Goal: Find specific fact: Find specific fact

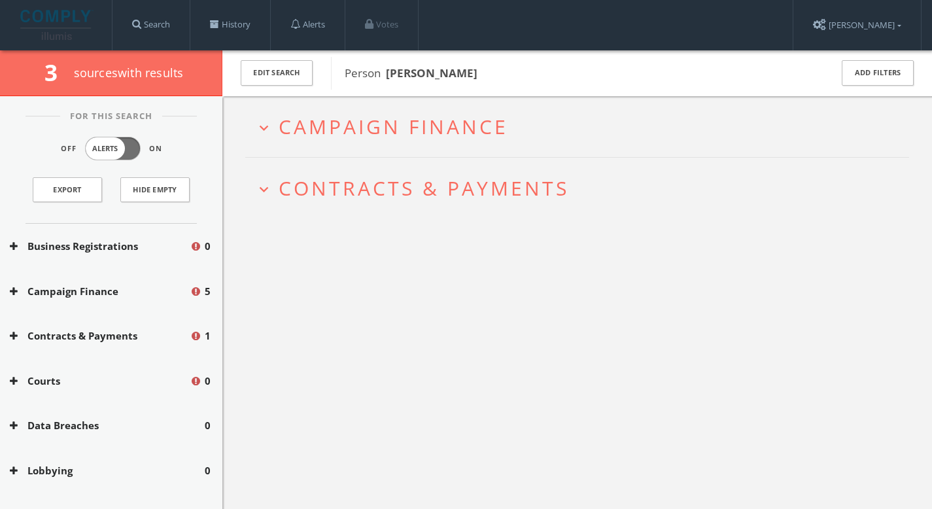
click at [437, 148] on h2 "expand_more Campaign Finance" at bounding box center [577, 126] width 664 height 61
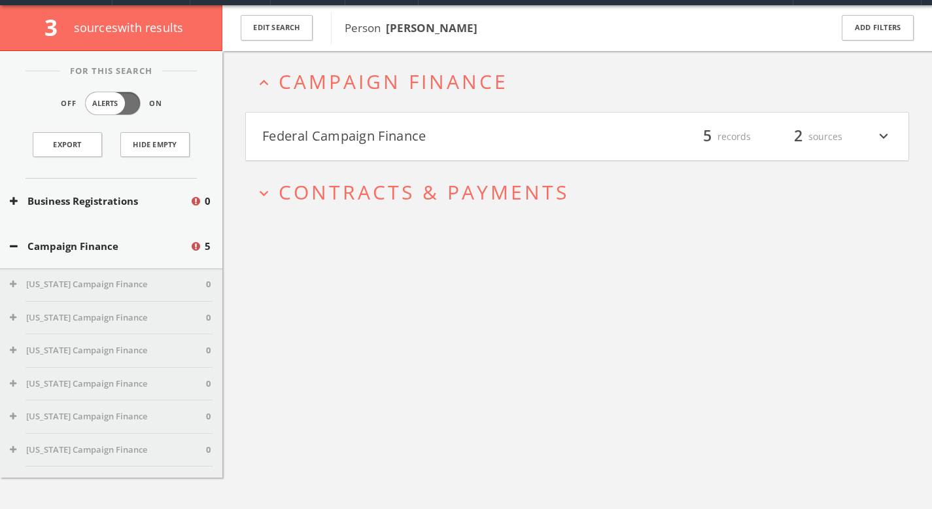
click at [436, 204] on span "Contracts & Payments" at bounding box center [424, 192] width 290 height 27
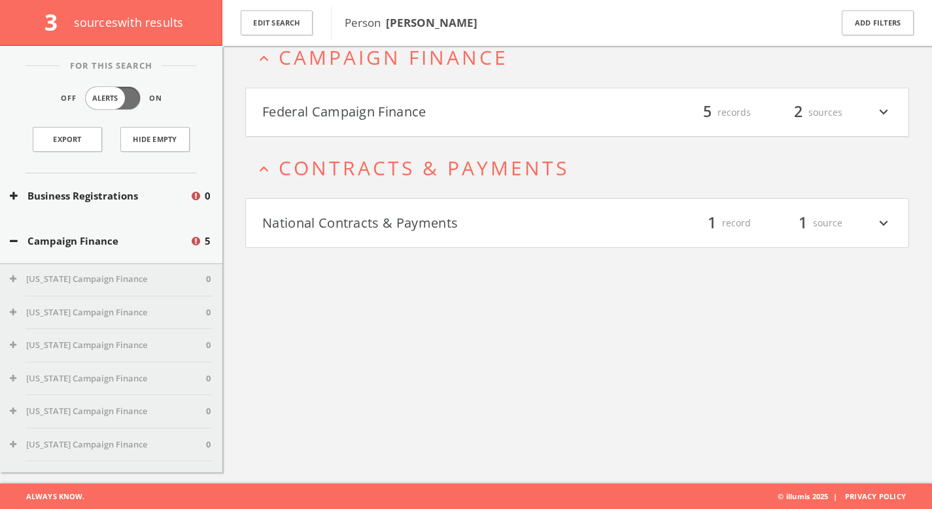
click at [439, 217] on button "National Contracts & Payments" at bounding box center [419, 223] width 315 height 22
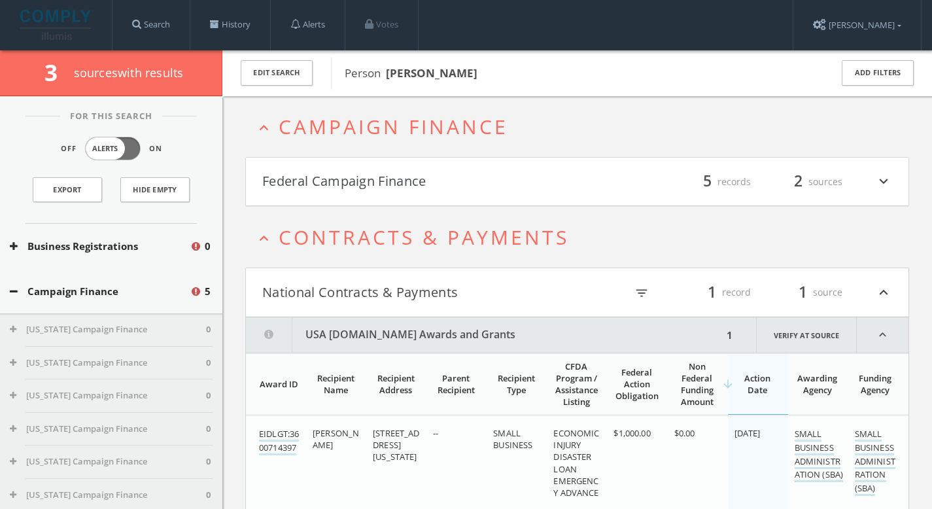
drag, startPoint x: 500, startPoint y: 79, endPoint x: 385, endPoint y: 76, distance: 114.5
click at [385, 76] on span "Person Jaleel Muhammad" at bounding box center [579, 73] width 469 height 17
copy span "[PERSON_NAME]"
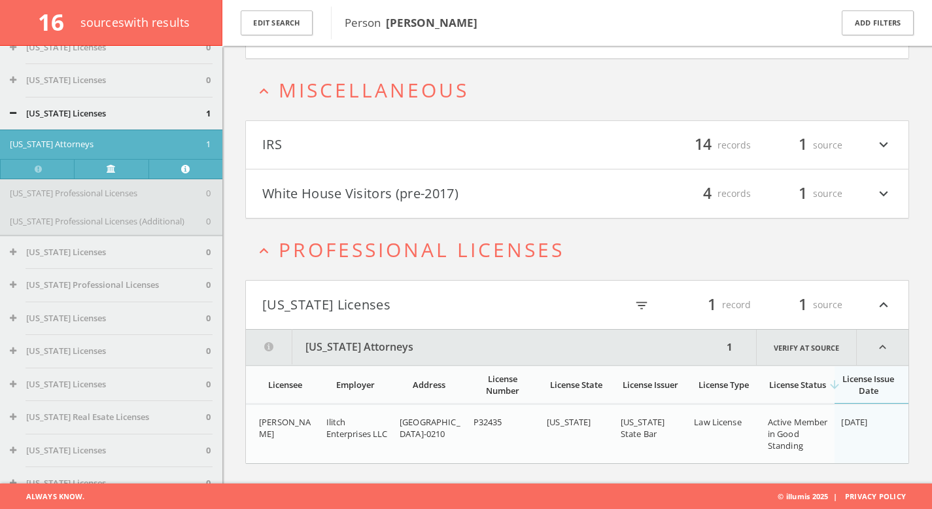
scroll to position [690, 0]
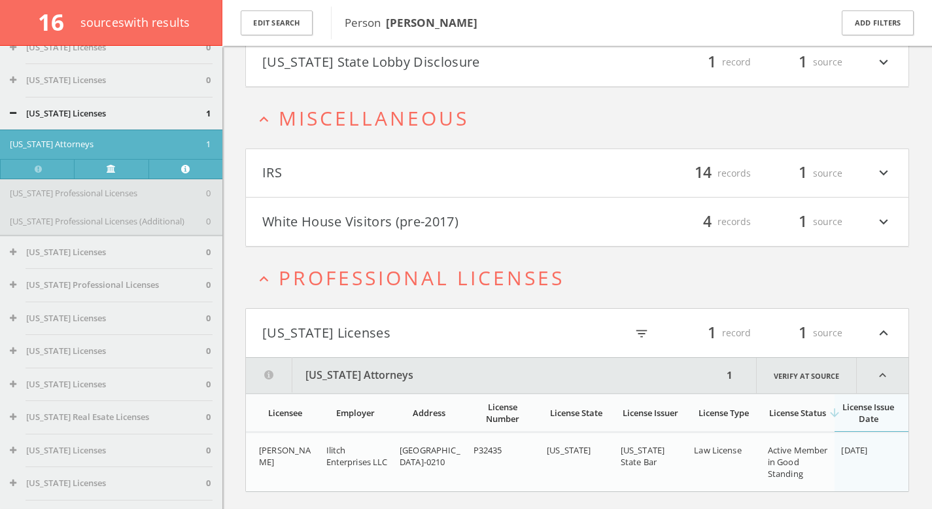
click at [379, 232] on button "White House Visitors (pre-2017)" at bounding box center [419, 222] width 315 height 22
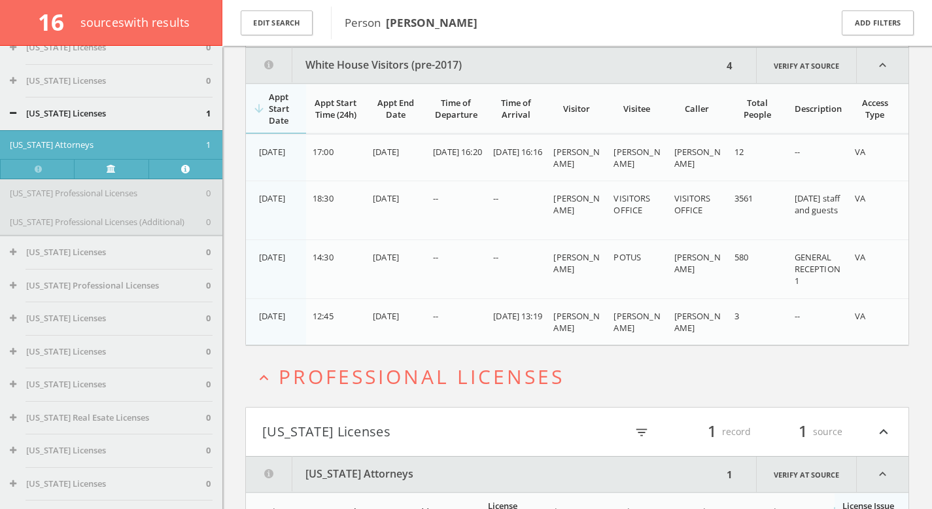
scroll to position [890, 0]
click at [285, 32] on button "Edit Search" at bounding box center [277, 23] width 72 height 26
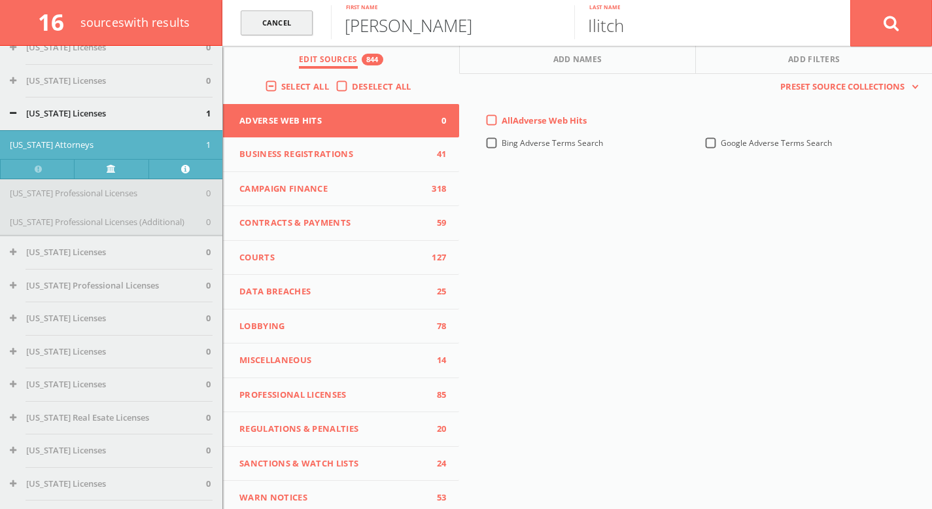
drag, startPoint x: 422, startPoint y: 35, endPoint x: 248, endPoint y: 17, distance: 175.0
click at [248, 17] on form "Cancel [PERSON_NAME] First name [PERSON_NAME] Last name Cancel" at bounding box center [577, 23] width 710 height 46
paste input "[DEMOGRAPHIC_DATA][PERSON_NAME]"
type input "[DEMOGRAPHIC_DATA][PERSON_NAME]"
drag, startPoint x: 641, startPoint y: 34, endPoint x: 554, endPoint y: 27, distance: 87.3
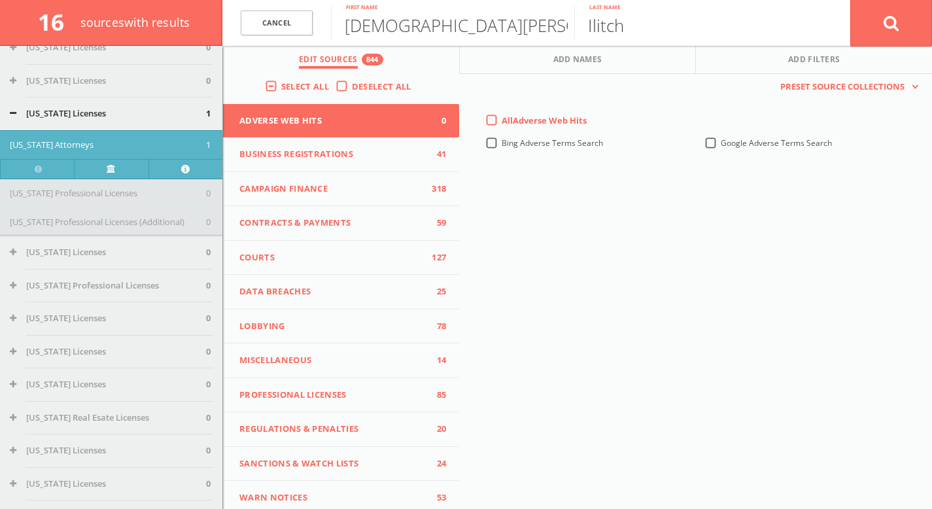
click at [555, 27] on form "[PERSON_NAME] A First name [PERSON_NAME] Last name Cancel" at bounding box center [577, 23] width 710 height 46
paste input "[DEMOGRAPHIC_DATA][PERSON_NAME]"
type input "[DEMOGRAPHIC_DATA]"
drag, startPoint x: 447, startPoint y: 24, endPoint x: 311, endPoint y: 11, distance: 136.0
click at [311, 11] on form "[PERSON_NAME] A First name [PERSON_NAME] Last name Cancel" at bounding box center [577, 23] width 710 height 46
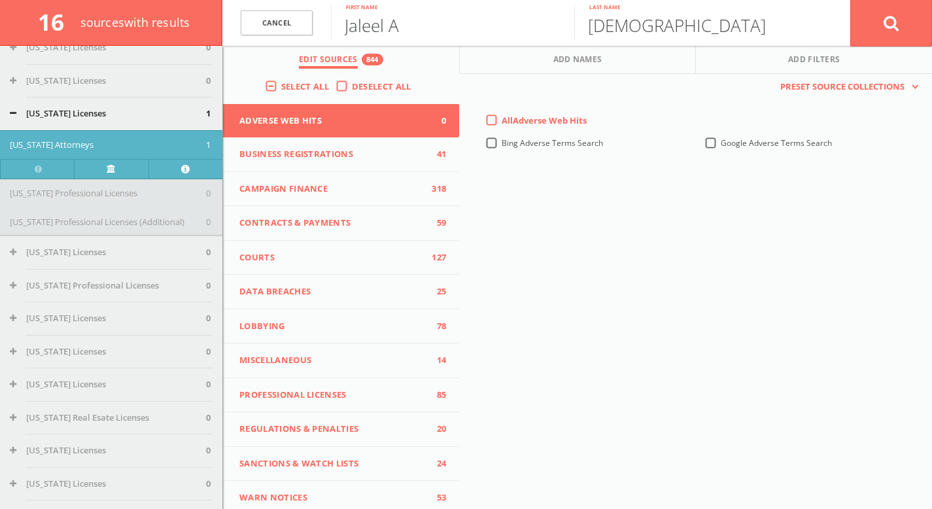
click at [425, 20] on input "Jaleel A" at bounding box center [452, 22] width 243 height 34
type input "Jaleel"
click at [888, 30] on icon at bounding box center [892, 23] width 16 height 16
